Goal: Task Accomplishment & Management: Use online tool/utility

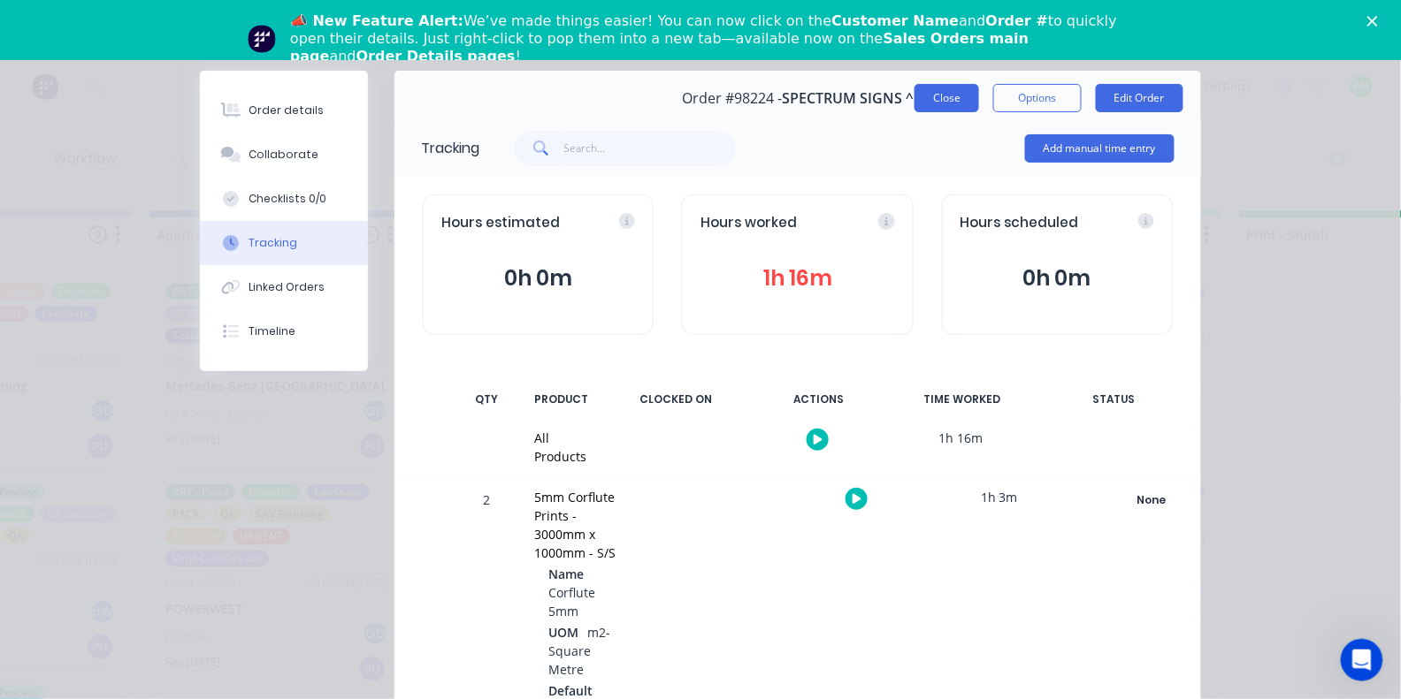
scroll to position [31, 0]
click at [266, 96] on button "Order details" at bounding box center [284, 110] width 168 height 44
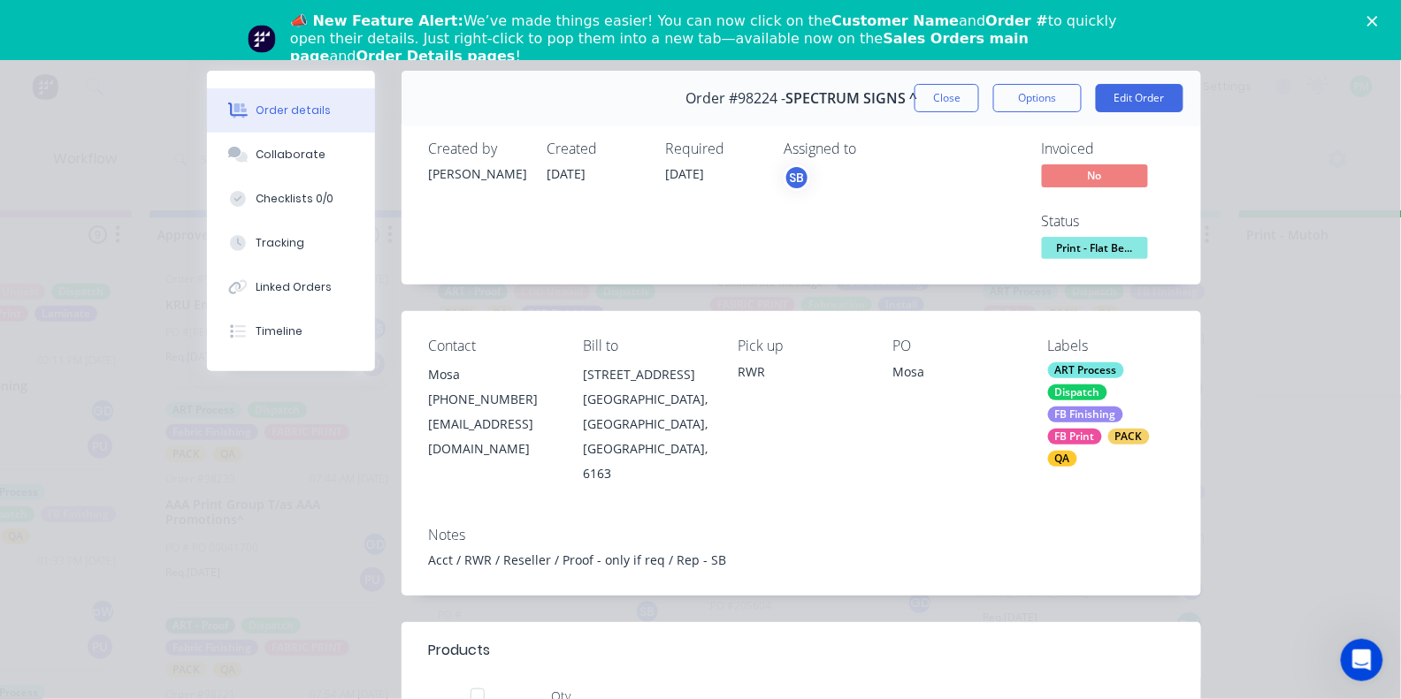
click at [1105, 247] on span "Print - Flat Be..." at bounding box center [1095, 248] width 106 height 22
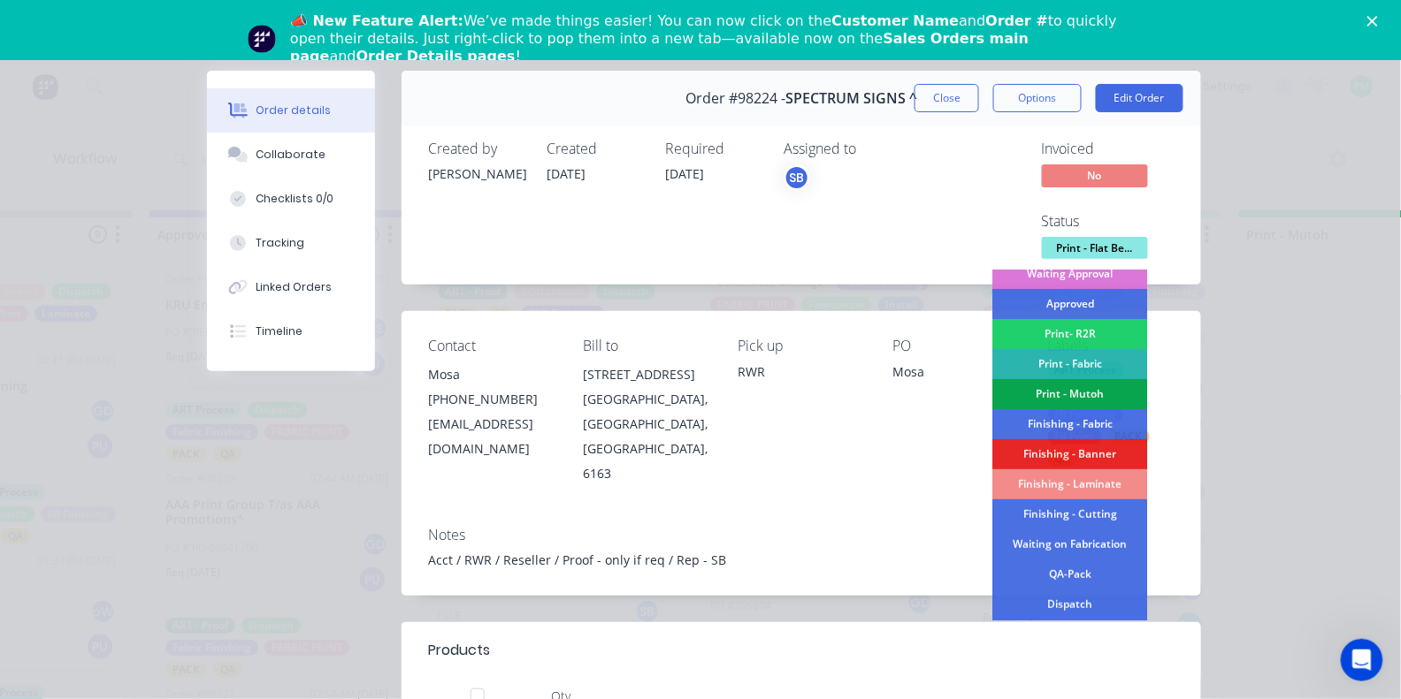
scroll to position [239, 0]
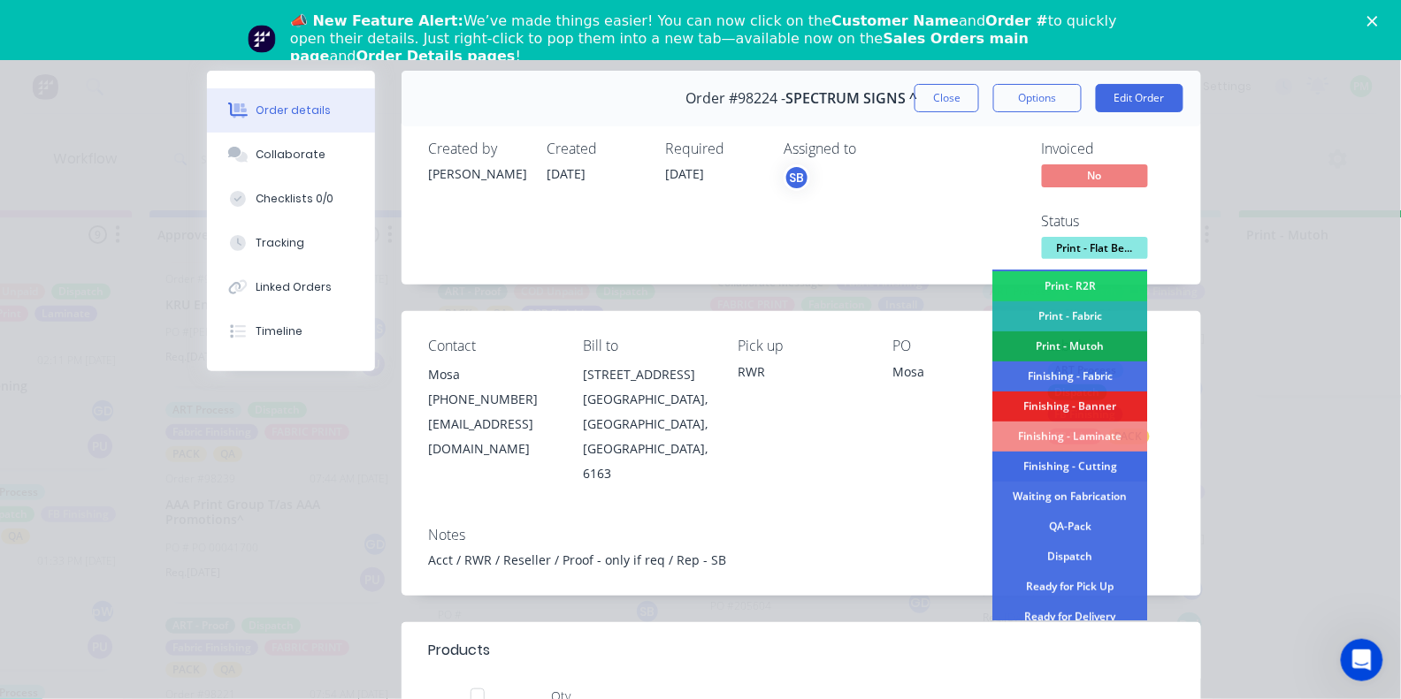
click at [1040, 456] on div "Finishing - Cutting" at bounding box center [1070, 468] width 155 height 30
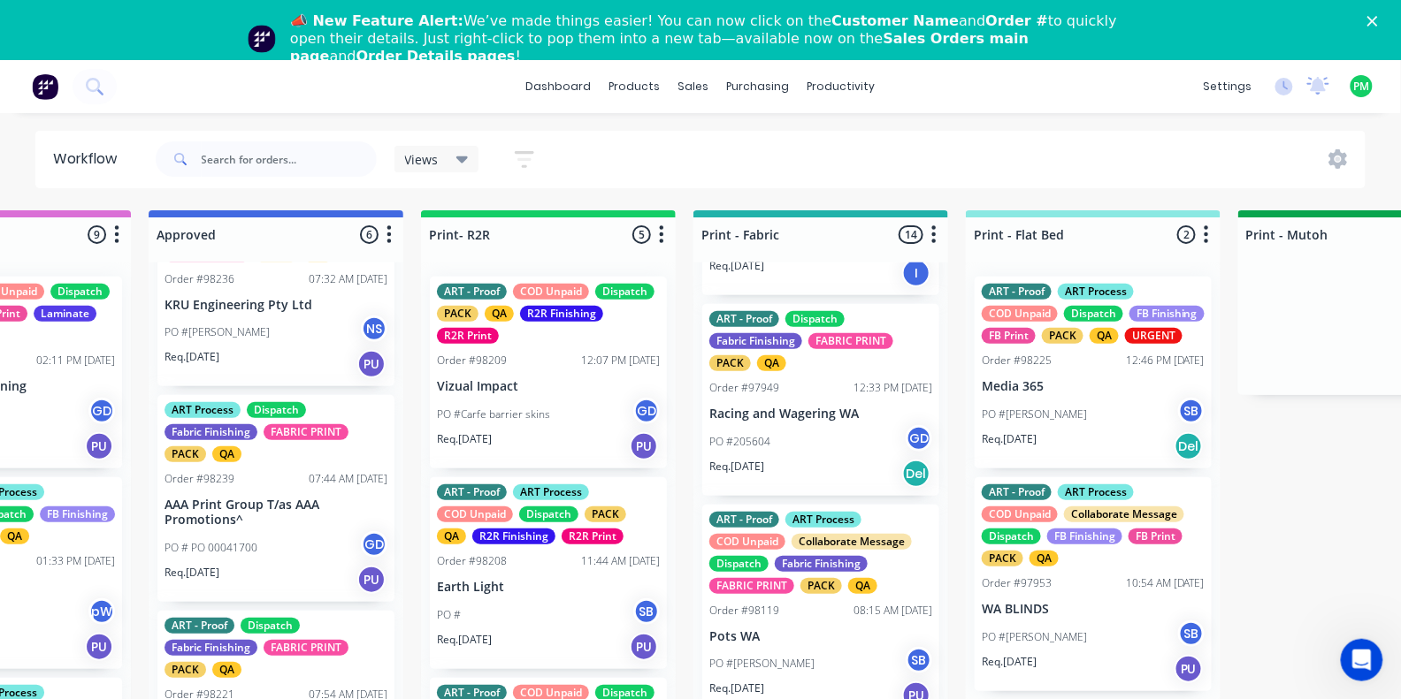
scroll to position [0, 1796]
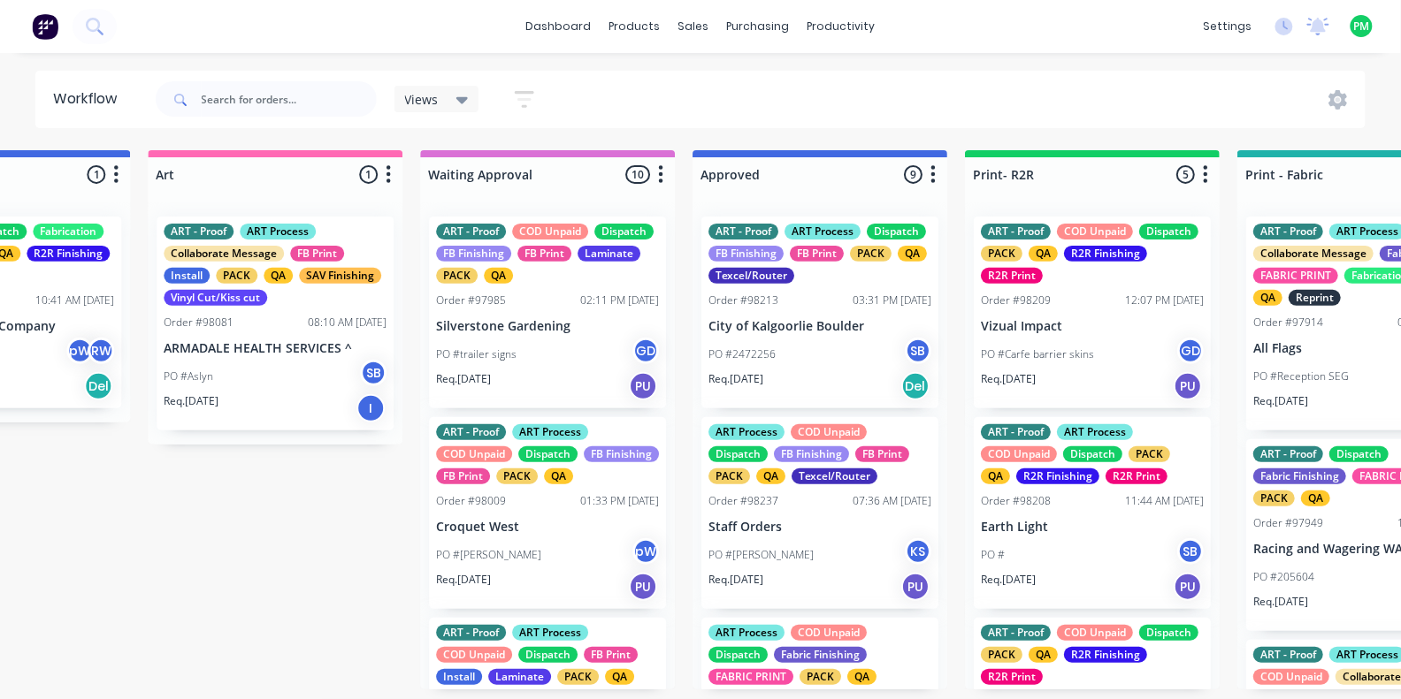
scroll to position [0, 1254]
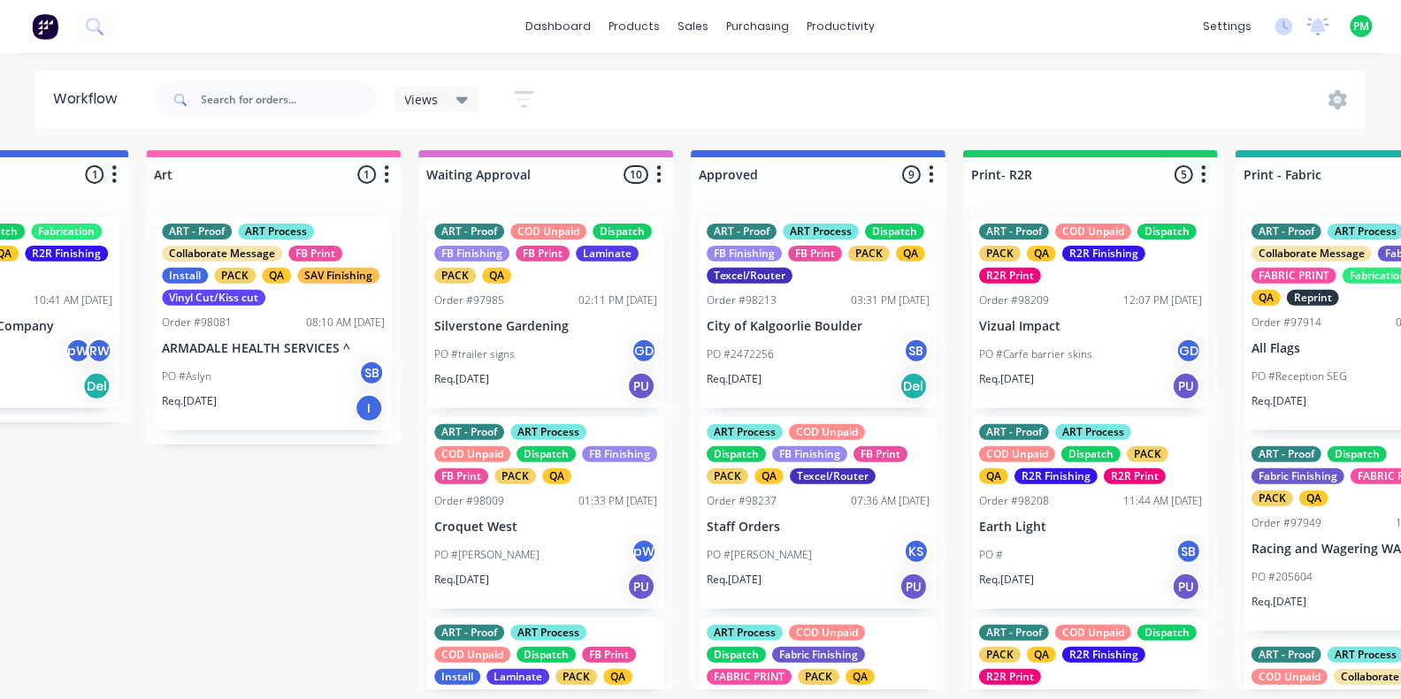
click at [803, 314] on div "ART - Proof ART Process Dispatch FB Finishing FB Print PACK QA Texcel/Router Or…" at bounding box center [817, 313] width 237 height 192
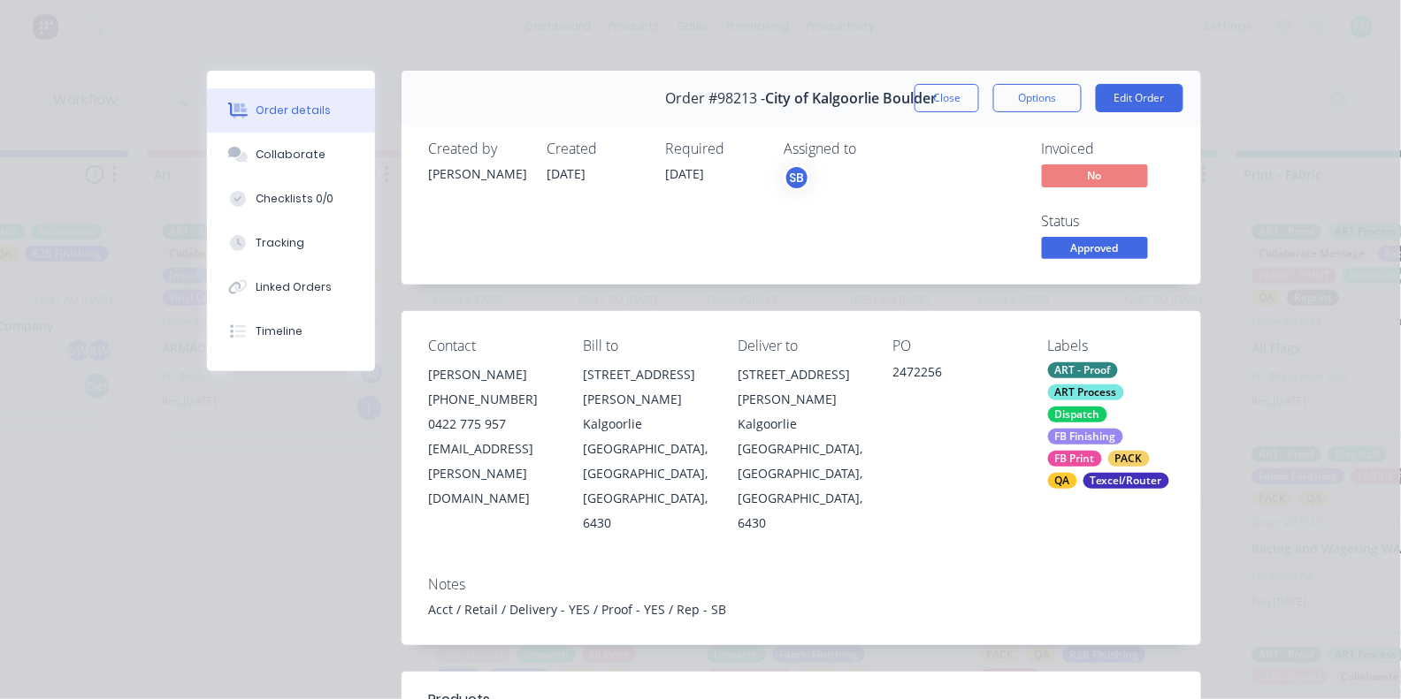
scroll to position [0, 0]
click at [1111, 245] on span "Approved" at bounding box center [1095, 248] width 106 height 22
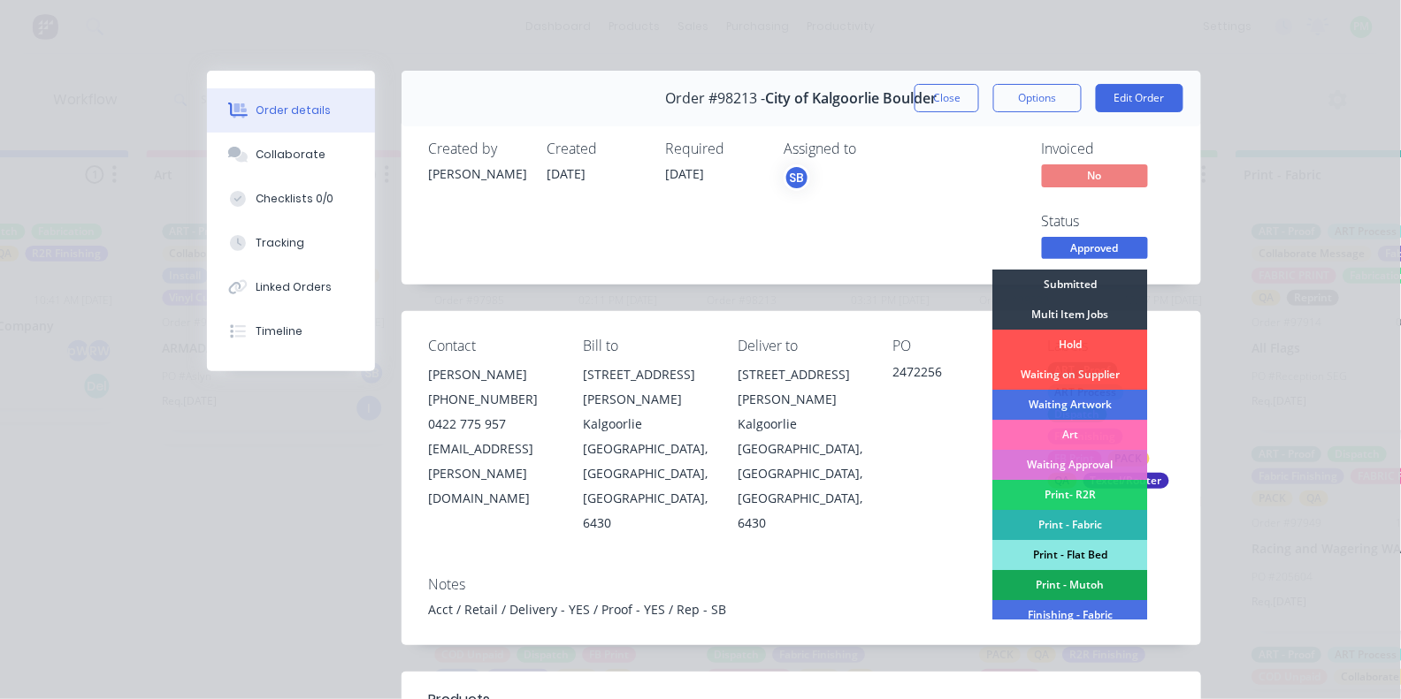
click at [1075, 545] on div "Print - Flat Bed" at bounding box center [1070, 555] width 155 height 30
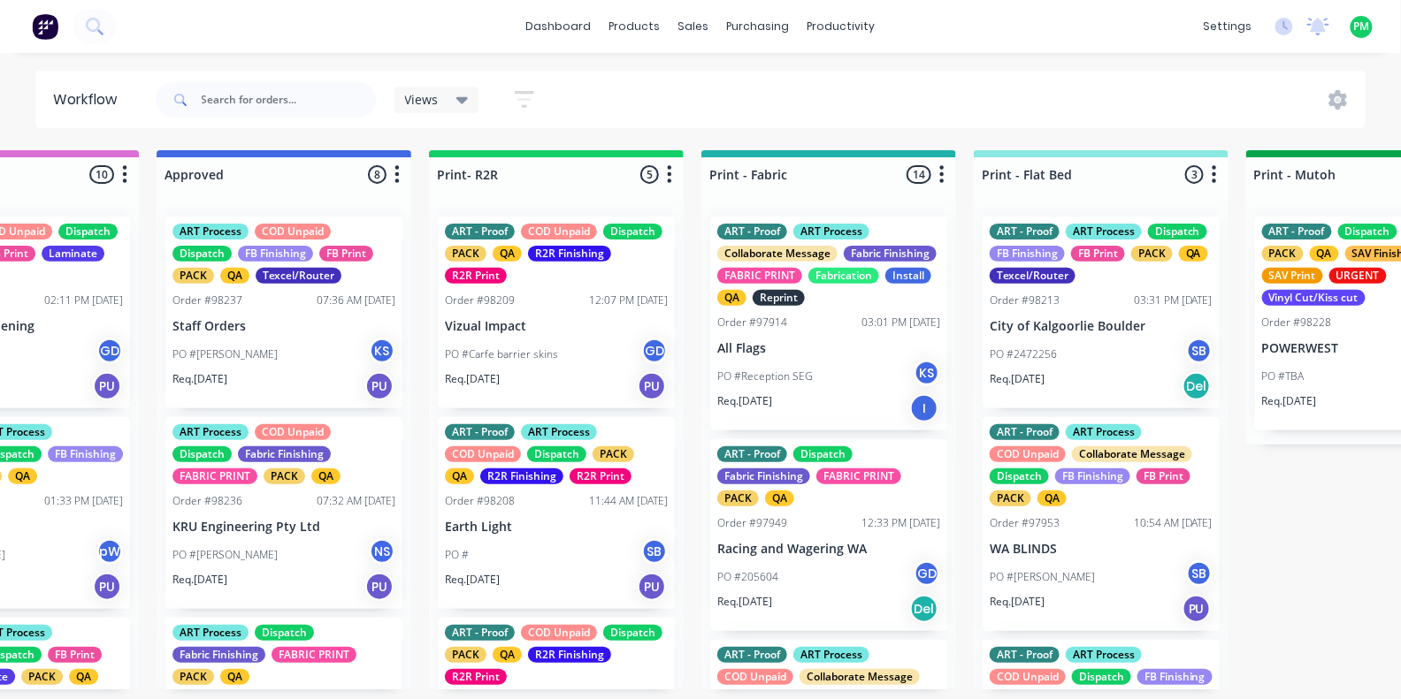
scroll to position [0, 2290]
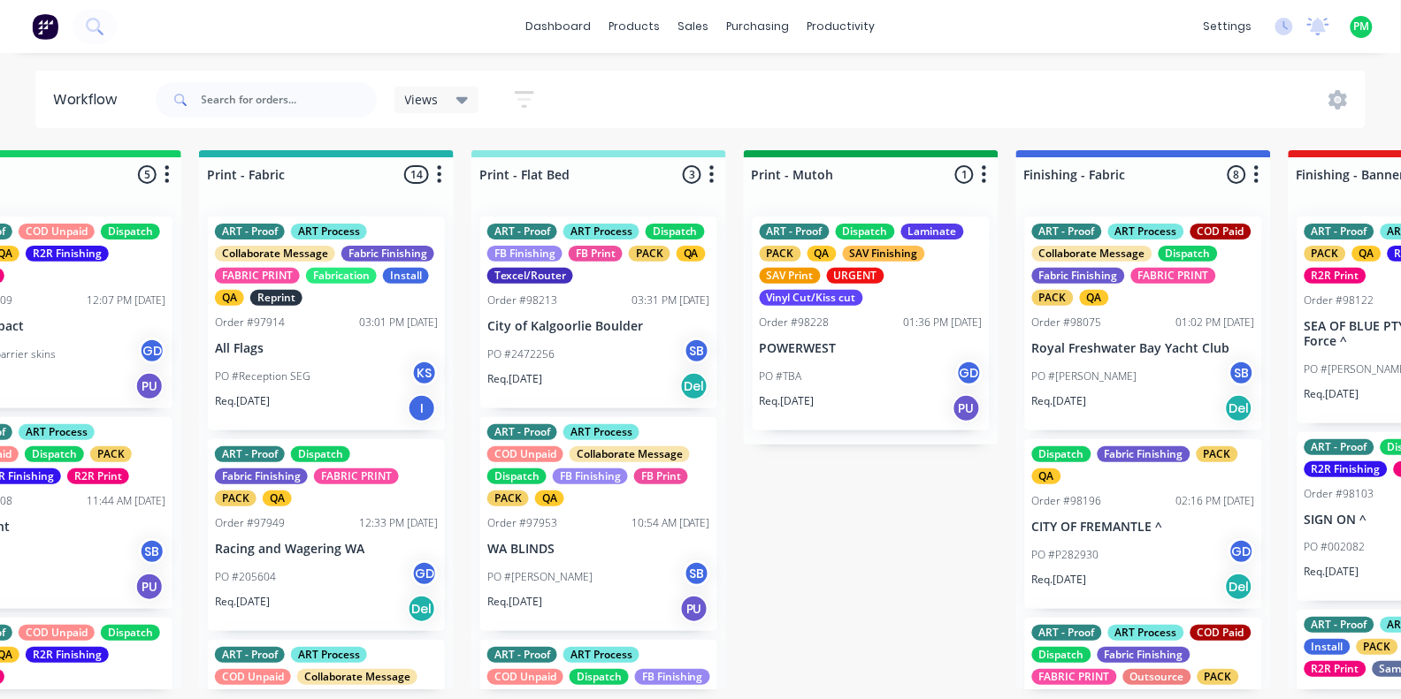
click at [573, 272] on div "Texcel/Router" at bounding box center [530, 276] width 86 height 16
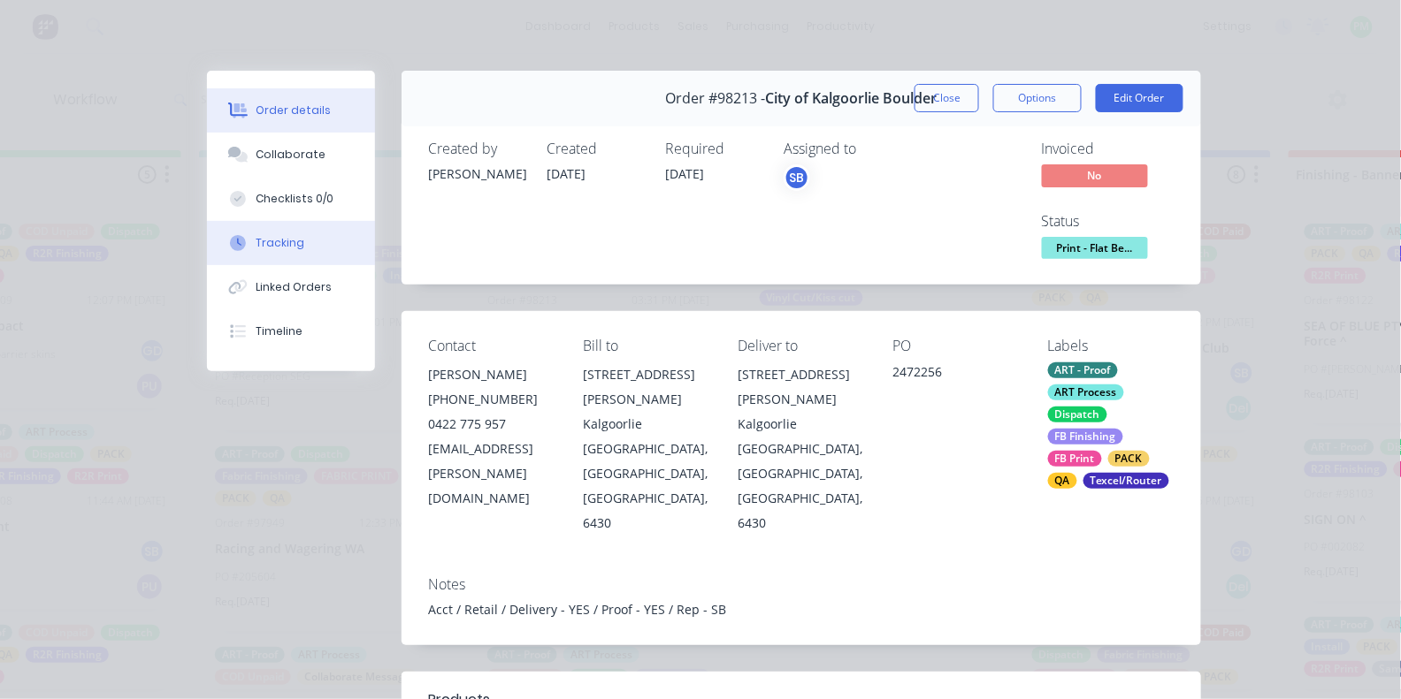
click at [294, 232] on button "Tracking" at bounding box center [291, 243] width 168 height 44
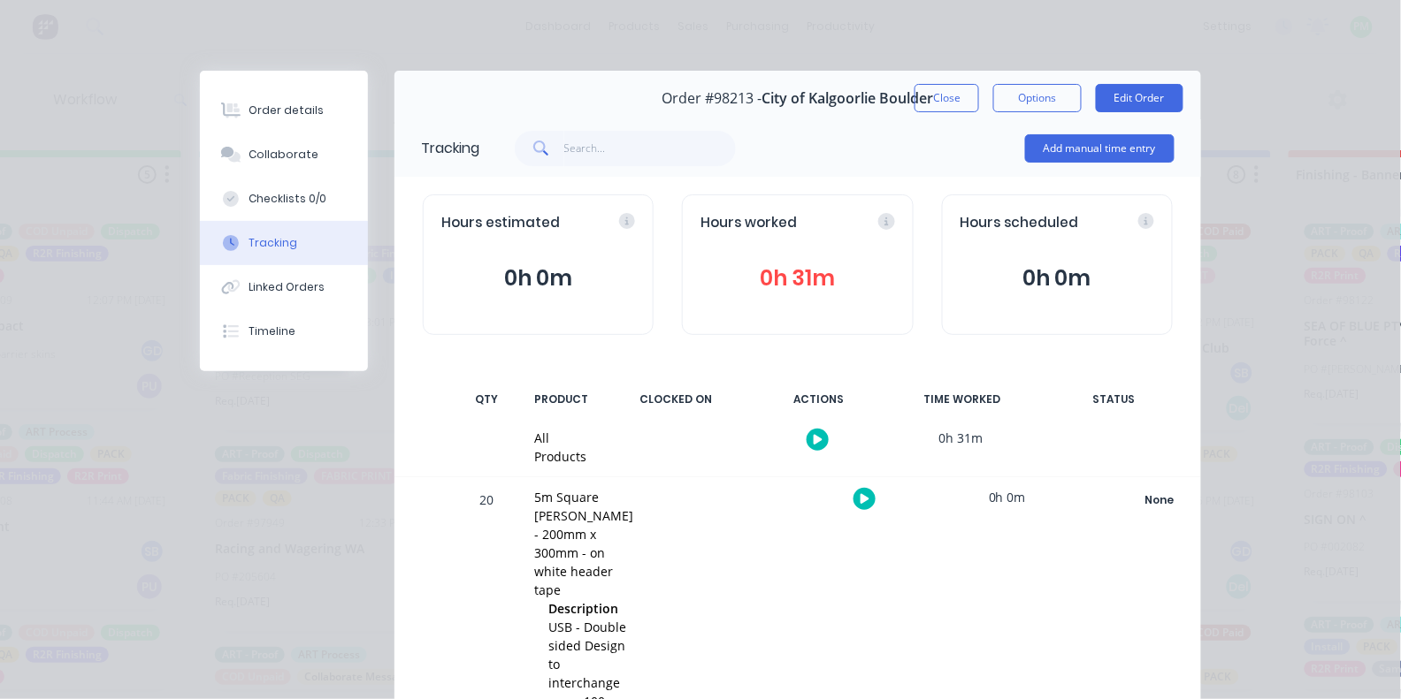
click at [863, 502] on button "button" at bounding box center [864, 499] width 22 height 22
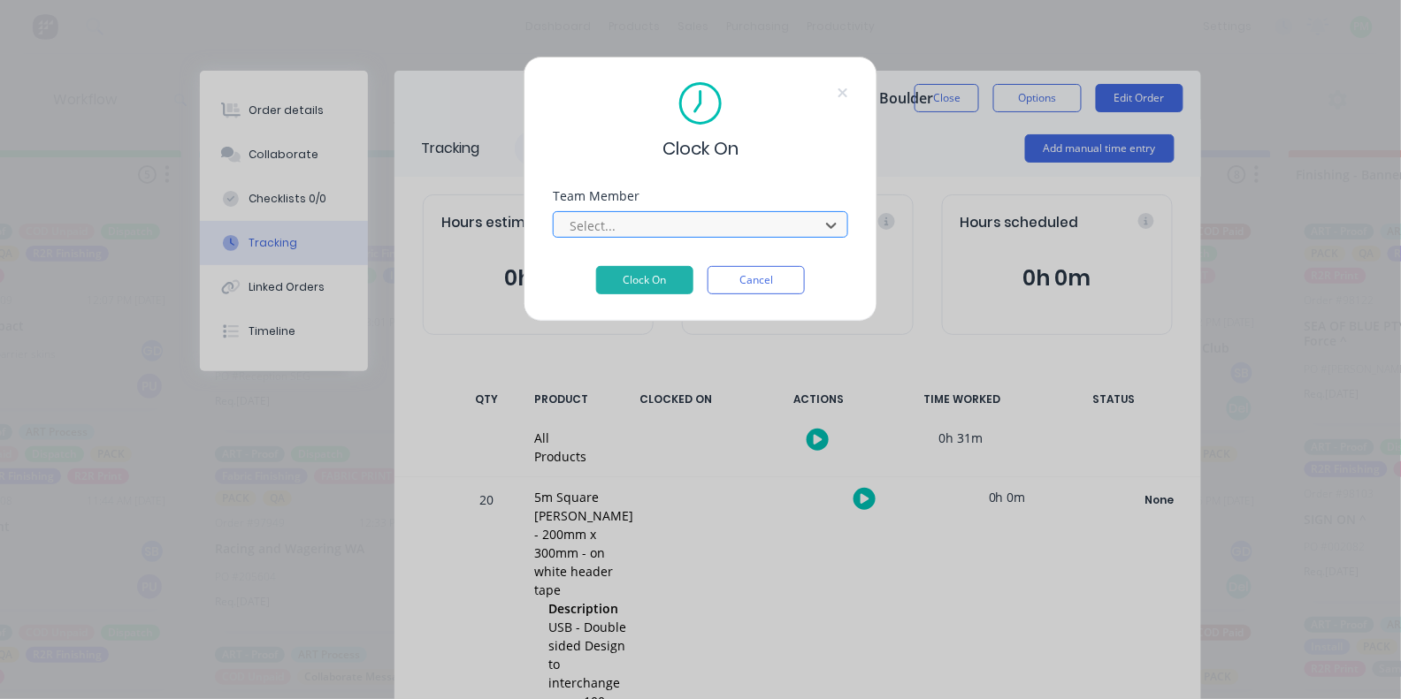
click at [587, 228] on div "Select..." at bounding box center [689, 226] width 239 height 19
type input "pro"
click at [645, 286] on button "Clock On" at bounding box center [644, 280] width 97 height 28
